Goal: Transaction & Acquisition: Download file/media

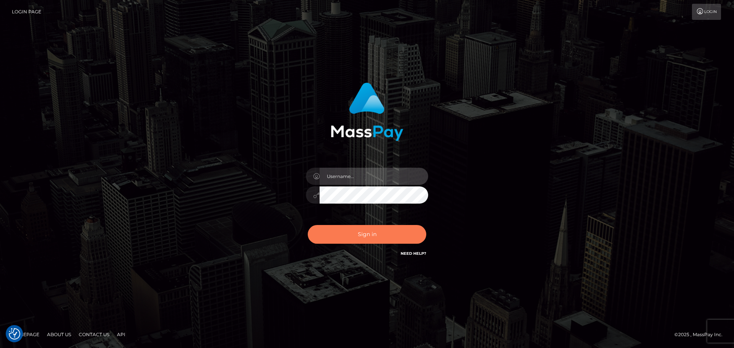
type input "brian.FullStop"
click at [360, 235] on button "Sign in" at bounding box center [367, 234] width 118 height 19
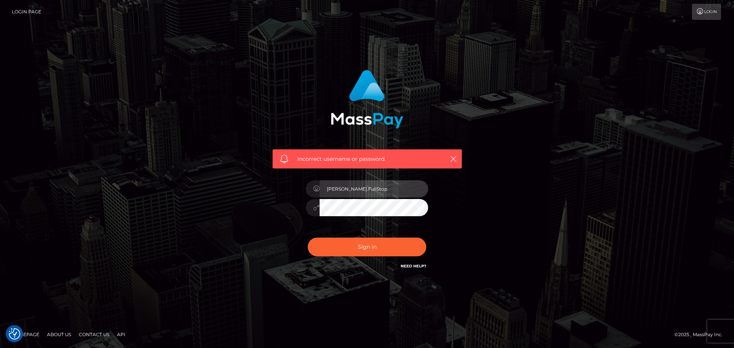
click at [365, 189] on input "brian.FullStop" at bounding box center [374, 188] width 109 height 17
type input "BrianQ- Spree"
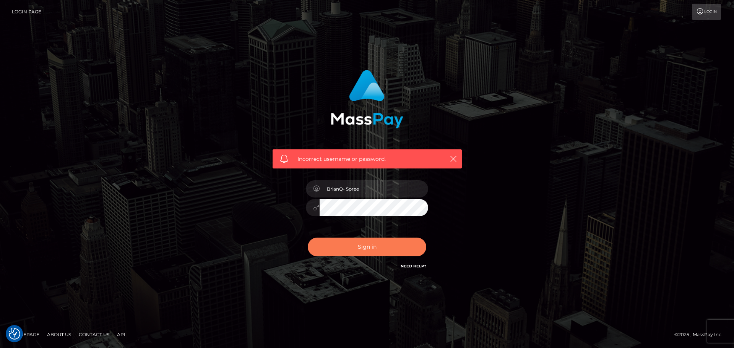
click at [372, 243] on button "Sign in" at bounding box center [367, 247] width 118 height 19
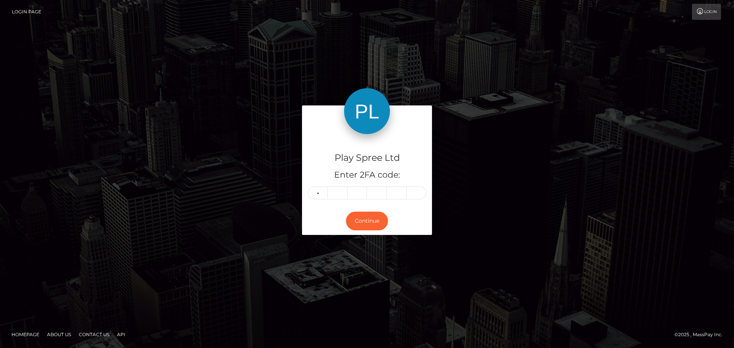
type input "9"
type input "8"
type input "1"
type input "6"
type input "1"
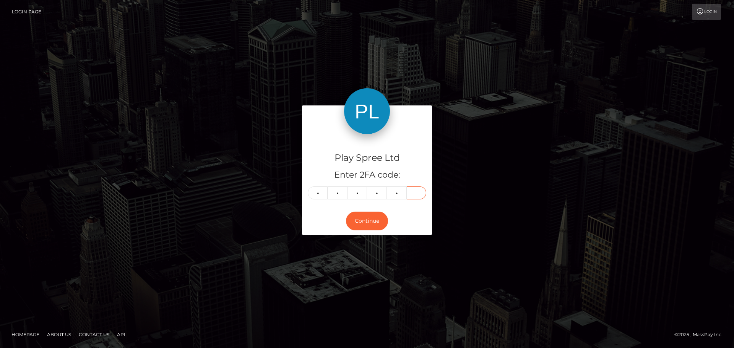
type input "5"
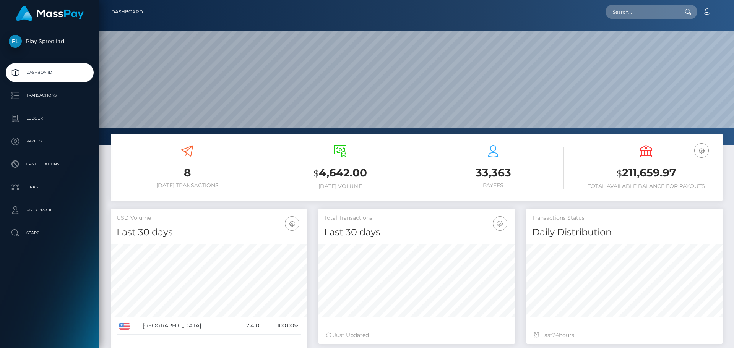
scroll to position [136, 196]
click at [39, 93] on p "Transactions" at bounding box center [50, 95] width 82 height 11
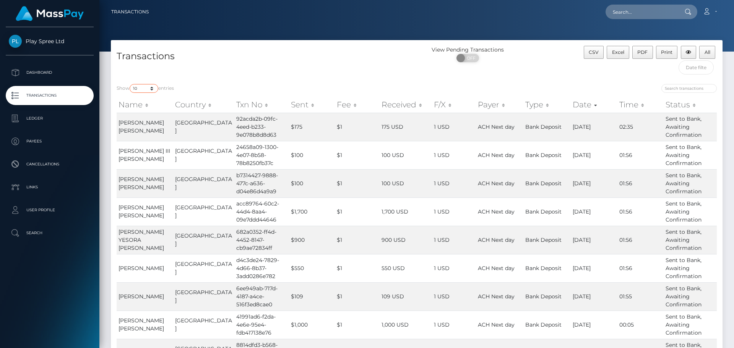
click at [151, 90] on select "10 25 50 100 250 500 1,000 3,500" at bounding box center [144, 88] width 29 height 9
click at [130, 84] on select "10 25 50 100 250 500 1,000 3,500" at bounding box center [144, 88] width 29 height 9
click at [152, 89] on select "10 25 50 100 250 500 1,000 3,500" at bounding box center [144, 88] width 29 height 9
select select "250"
click at [130, 84] on select "10 25 50 100 250 500 1,000 3,500" at bounding box center [144, 88] width 29 height 9
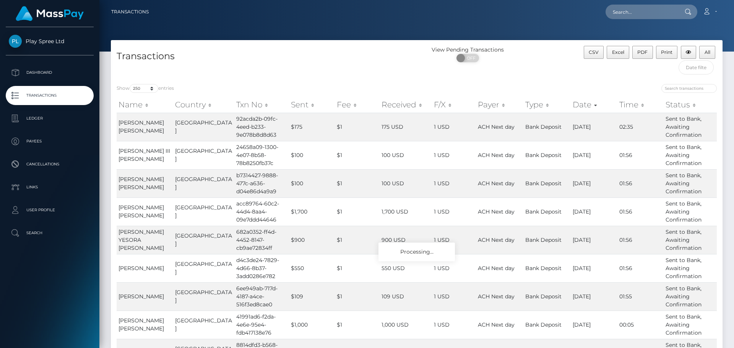
click at [313, 81] on div "Show 10 25 50 100 250 500 1,000 3,500 entries Name Country Txn No Sent Fee Rece…" at bounding box center [417, 252] width 612 height 349
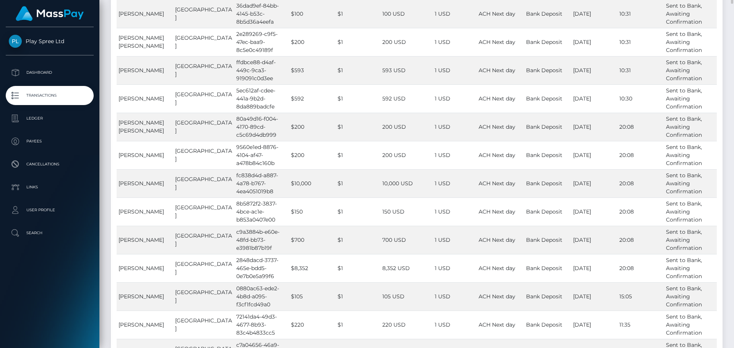
scroll to position [1300, 0]
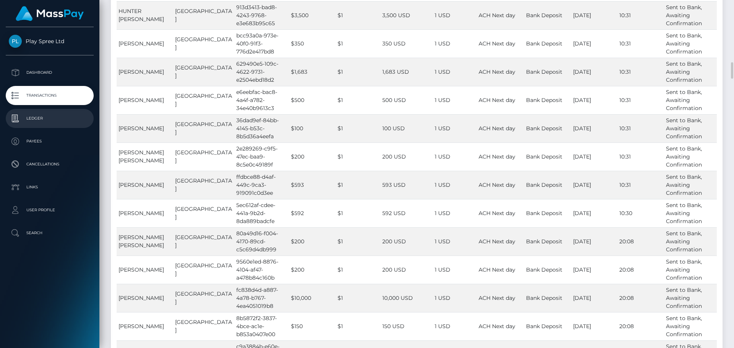
click at [39, 117] on p "Ledger" at bounding box center [50, 118] width 82 height 11
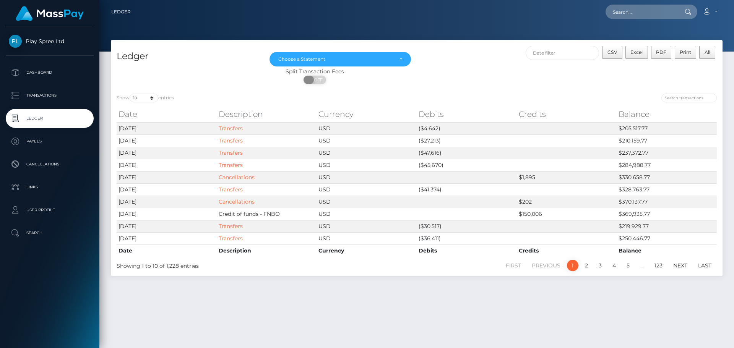
click at [317, 78] on span "OFF" at bounding box center [317, 80] width 19 height 8
checkbox input "true"
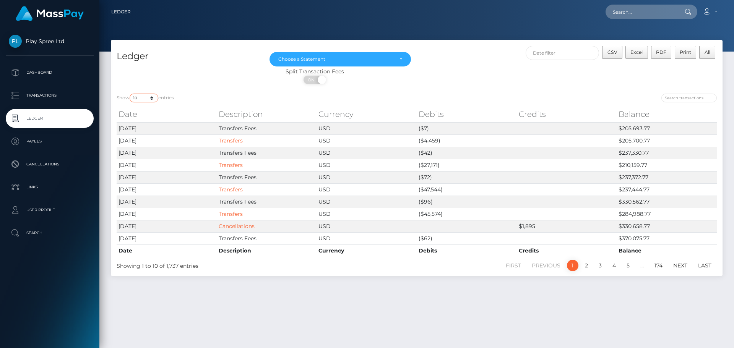
click at [153, 99] on select "10 25 50 100 250" at bounding box center [144, 98] width 29 height 9
click at [153, 100] on select "10 25 50 100 250" at bounding box center [144, 98] width 29 height 9
click at [130, 94] on select "10 25 50 100 250" at bounding box center [144, 98] width 29 height 9
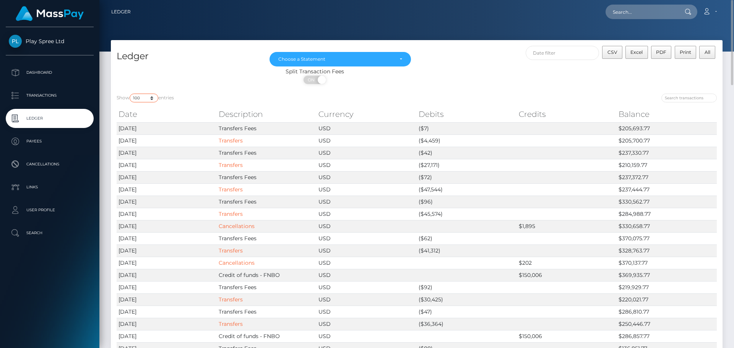
click at [152, 98] on select "10 25 50 100 250" at bounding box center [144, 98] width 29 height 9
select select "250"
click at [130, 94] on select "10 25 50 100 250" at bounding box center [144, 98] width 29 height 9
click at [617, 52] on span "CSV" at bounding box center [612, 52] width 10 height 6
click at [47, 73] on p "Dashboard" at bounding box center [50, 72] width 82 height 11
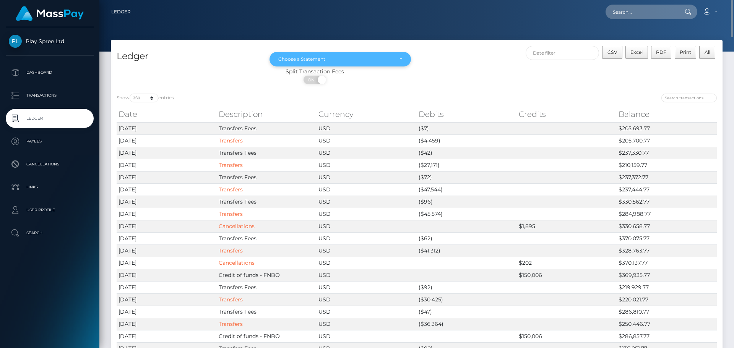
click at [369, 64] on div "Choose a Statement" at bounding box center [339, 59] width 141 height 15
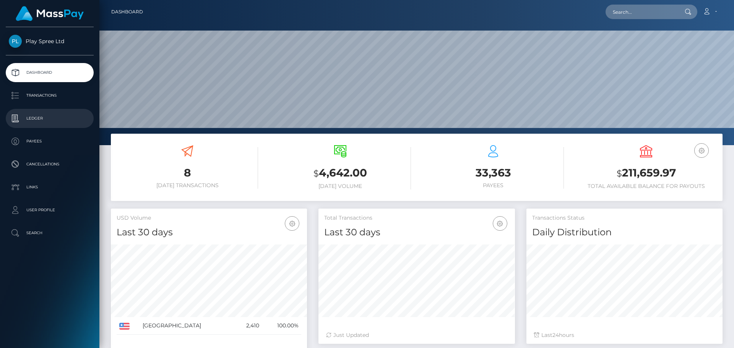
scroll to position [136, 196]
click at [31, 119] on p "Ledger" at bounding box center [50, 118] width 82 height 11
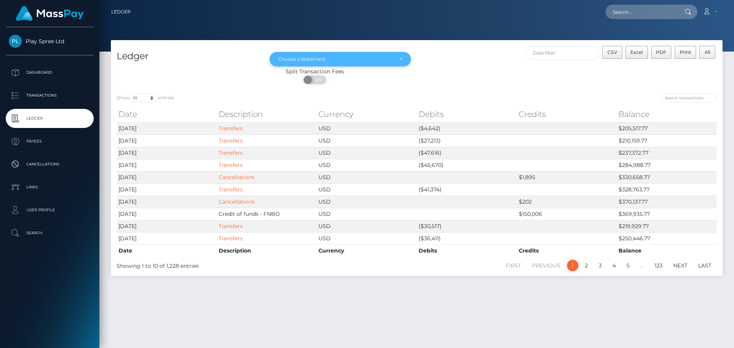
click at [353, 61] on div "Choose a Statement" at bounding box center [335, 59] width 115 height 6
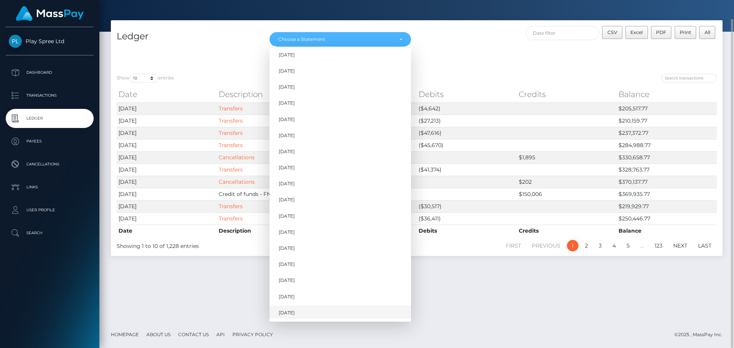
scroll to position [39, 0]
click at [291, 299] on span "[DATE]" at bounding box center [287, 295] width 16 height 7
select select "[DATE]"
